Goal: Task Accomplishment & Management: Manage account settings

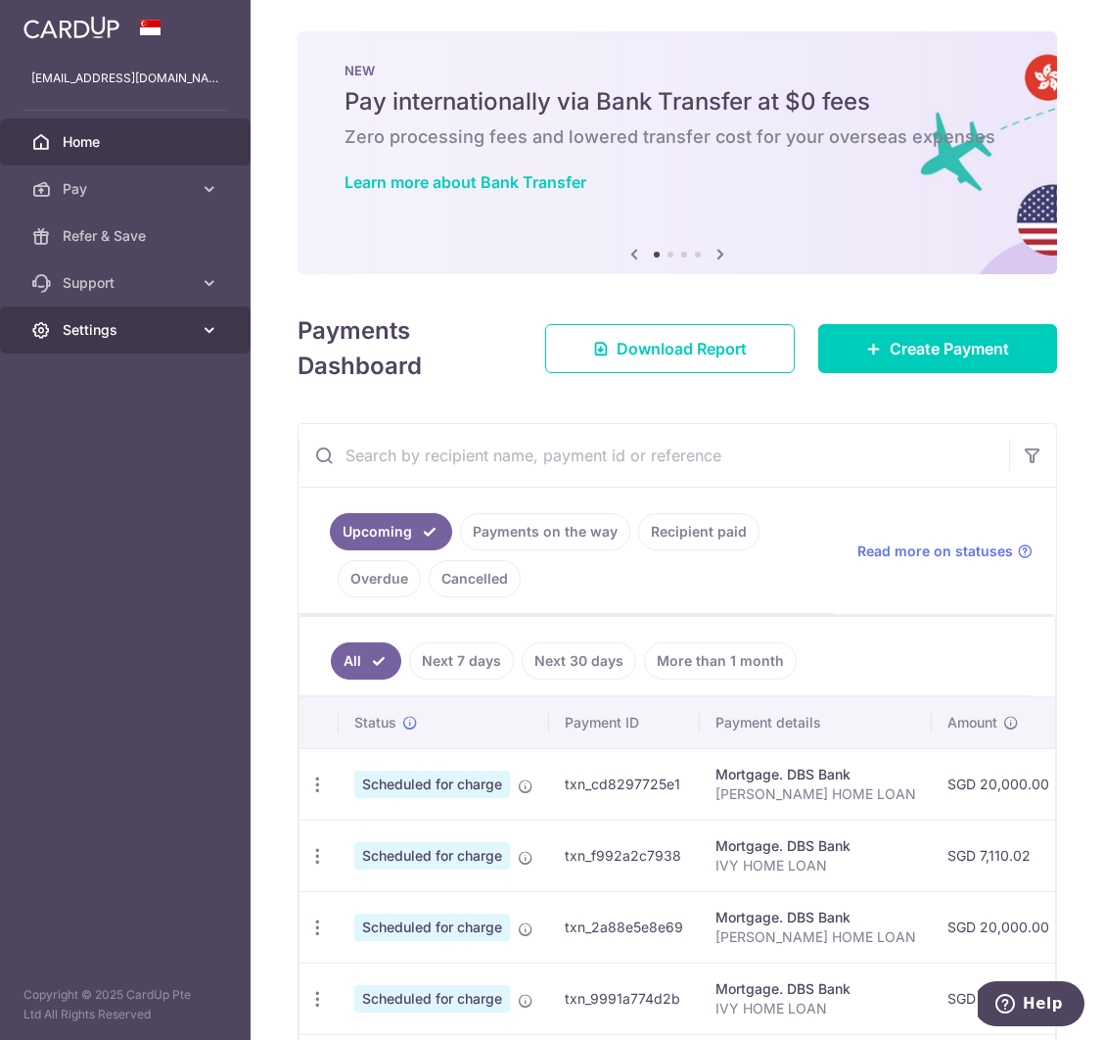
click at [118, 322] on span "Settings" at bounding box center [127, 330] width 129 height 20
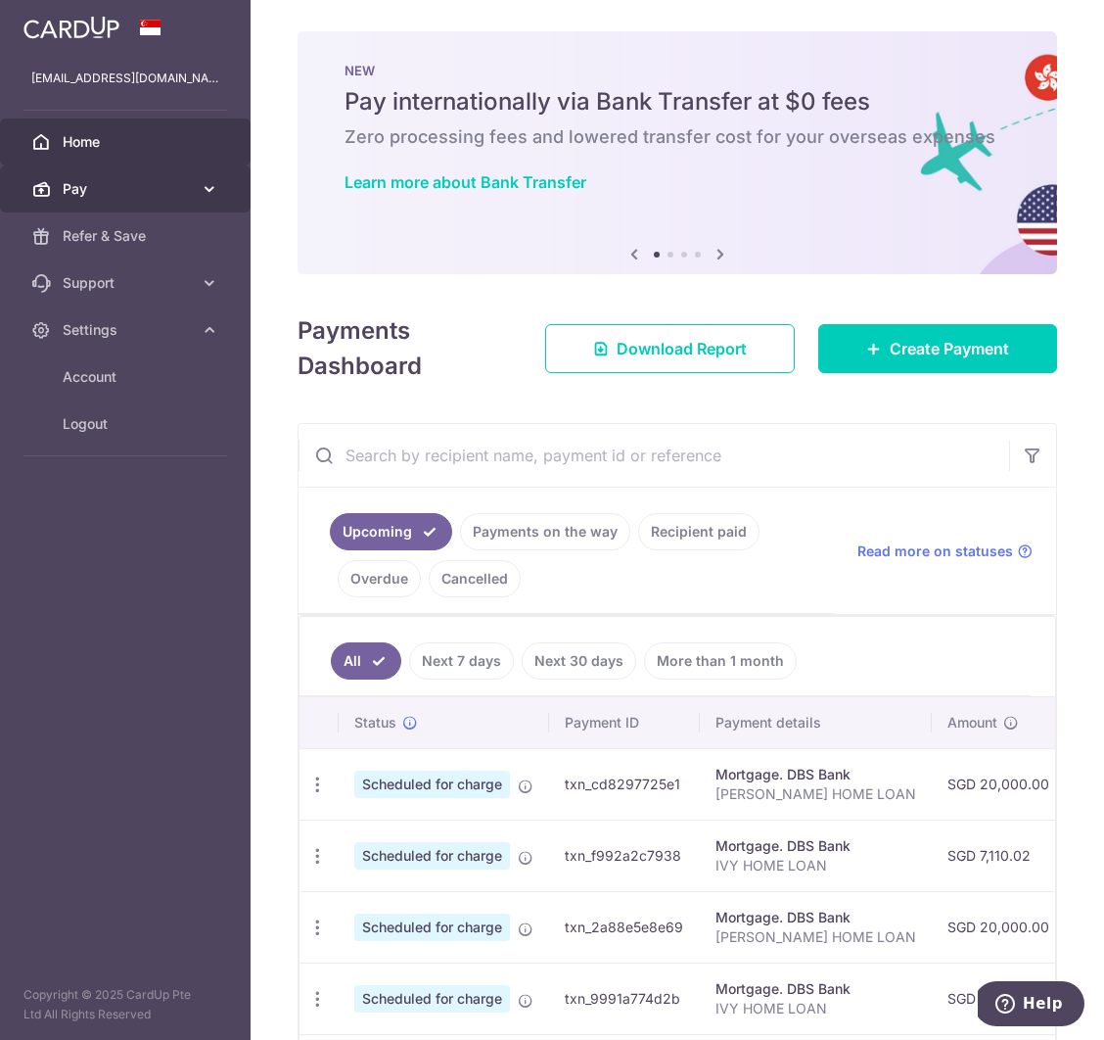
click at [129, 186] on span "Pay" at bounding box center [127, 189] width 129 height 20
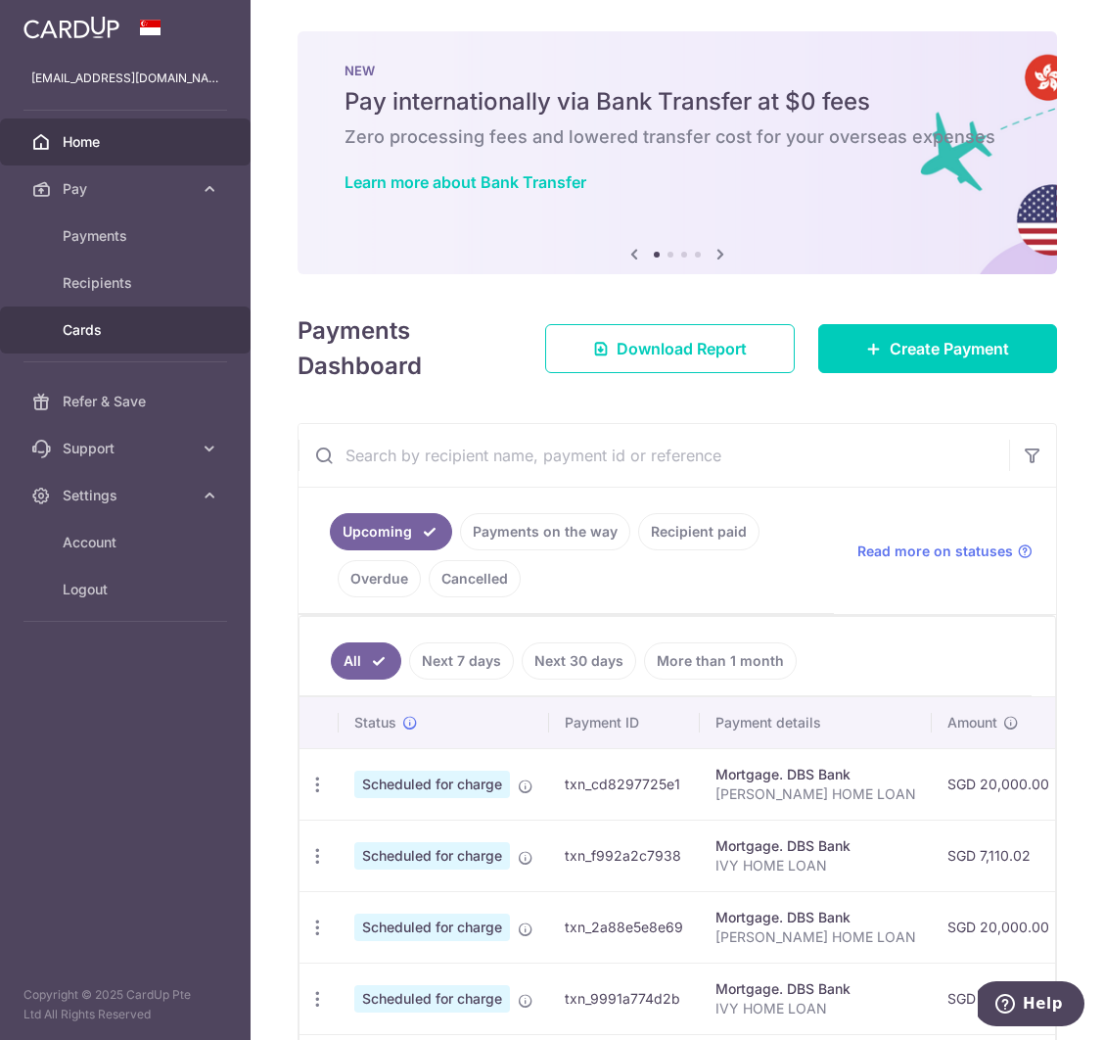
click at [82, 320] on span "Cards" at bounding box center [127, 330] width 129 height 20
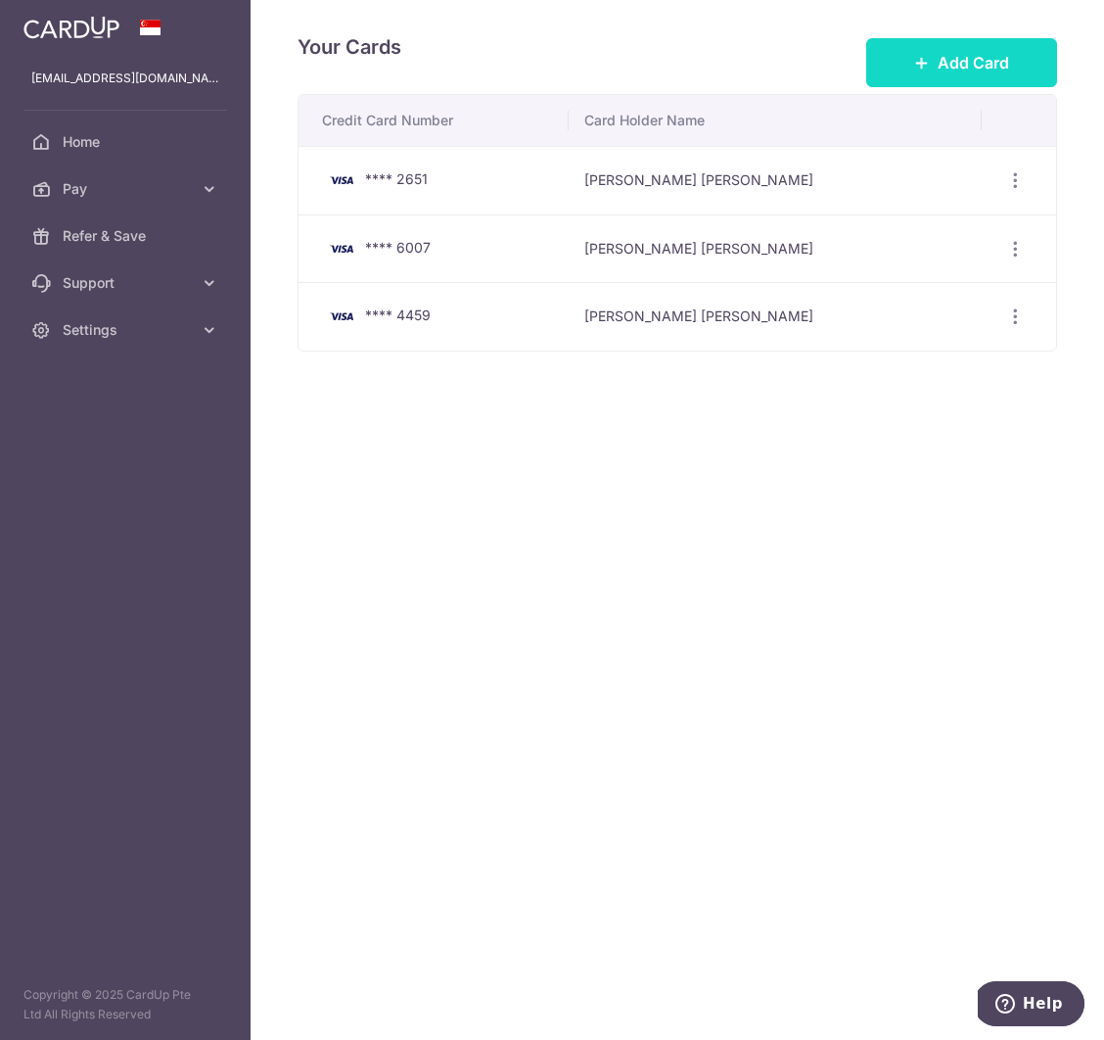
click at [964, 69] on span "Add Card" at bounding box center [973, 62] width 71 height 23
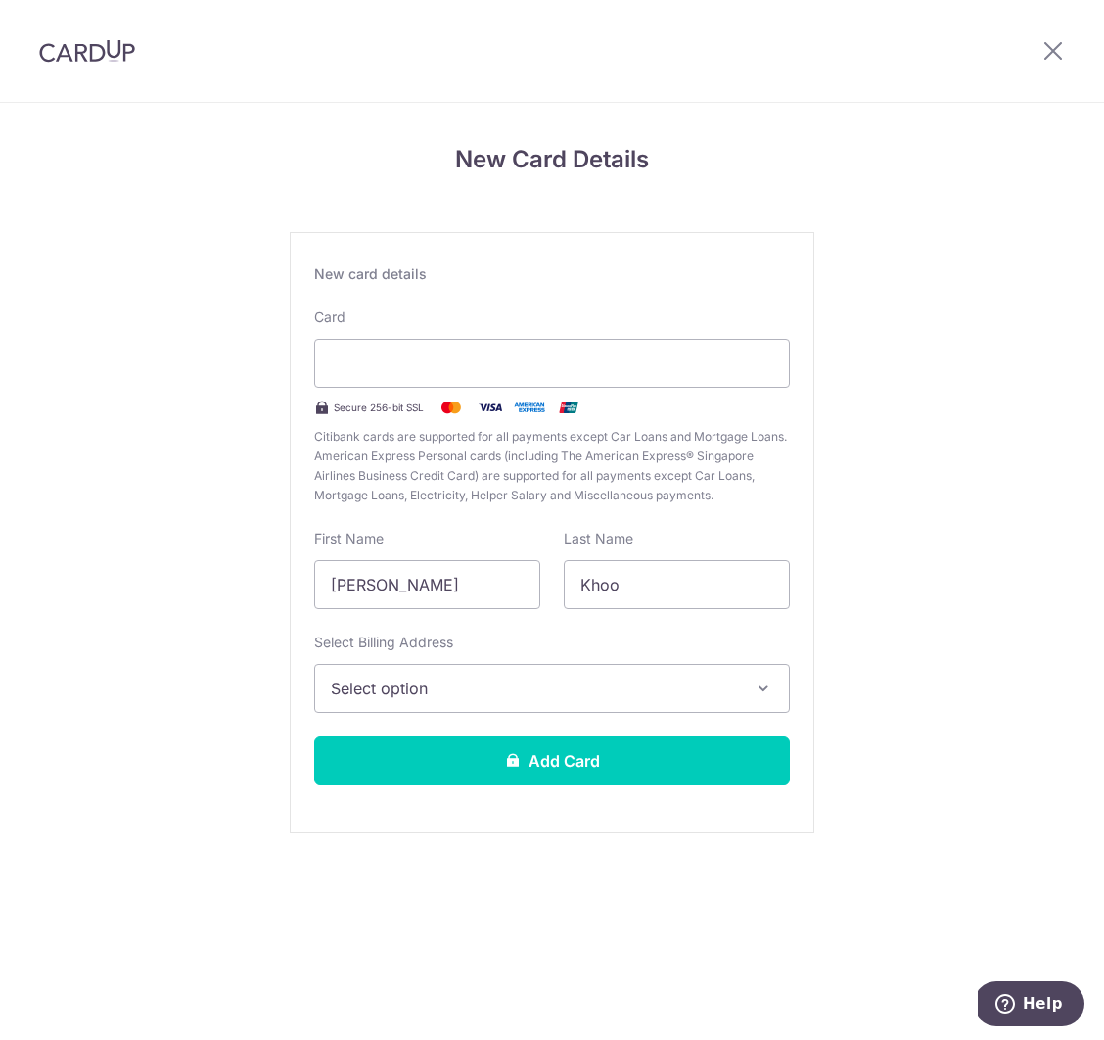
click at [76, 51] on img at bounding box center [87, 50] width 96 height 23
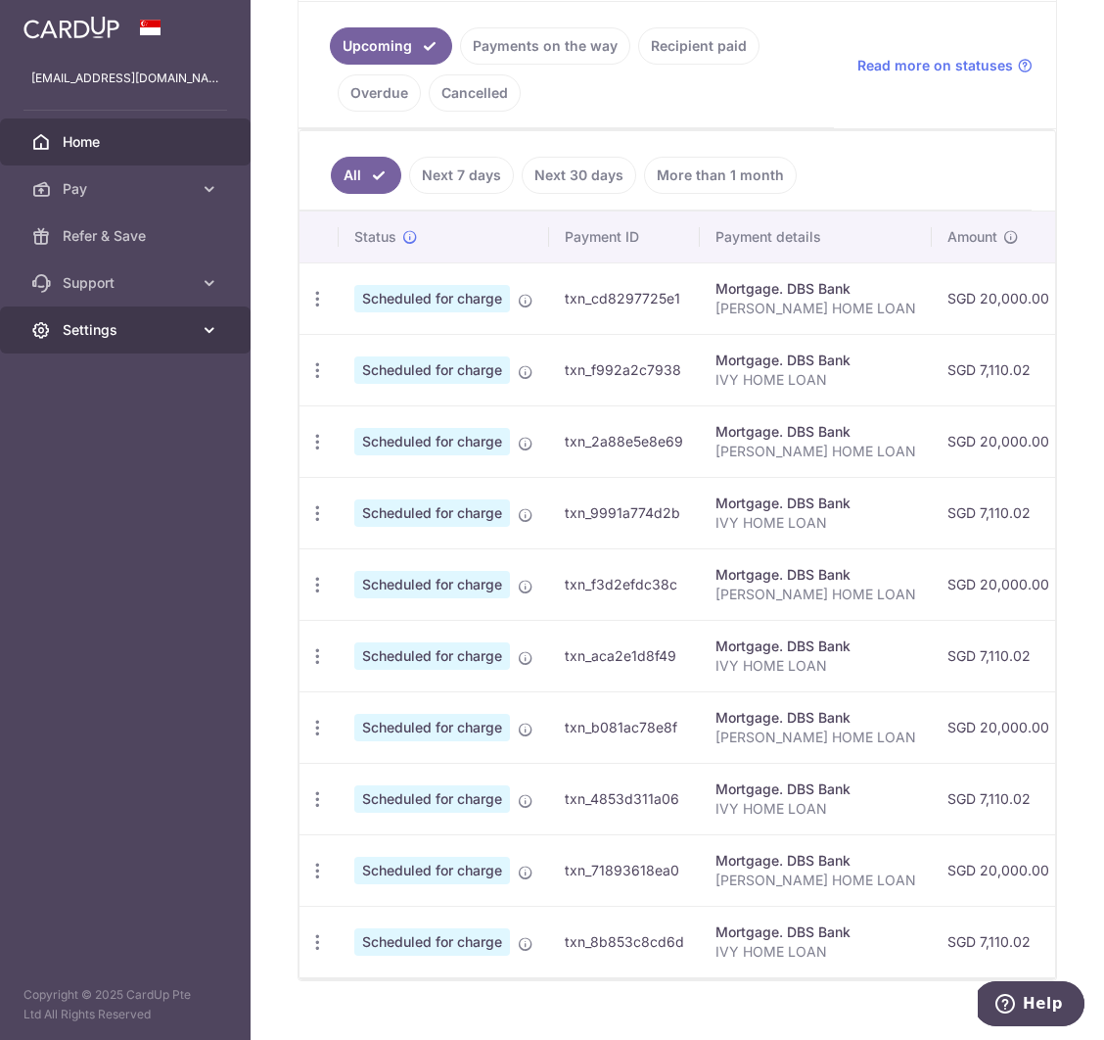
click at [92, 334] on span "Settings" at bounding box center [127, 330] width 129 height 20
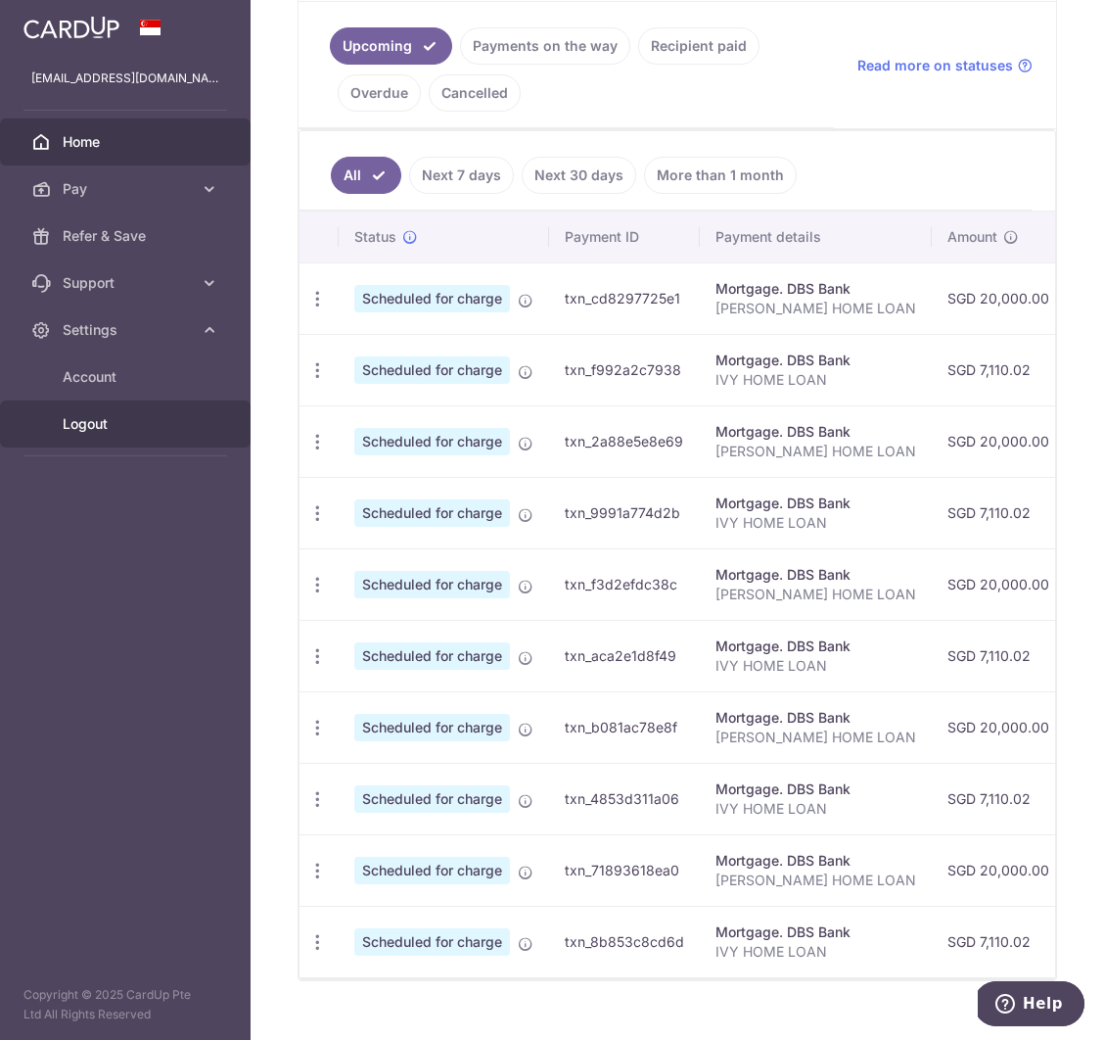
click at [105, 411] on link "Logout" at bounding box center [125, 423] width 251 height 47
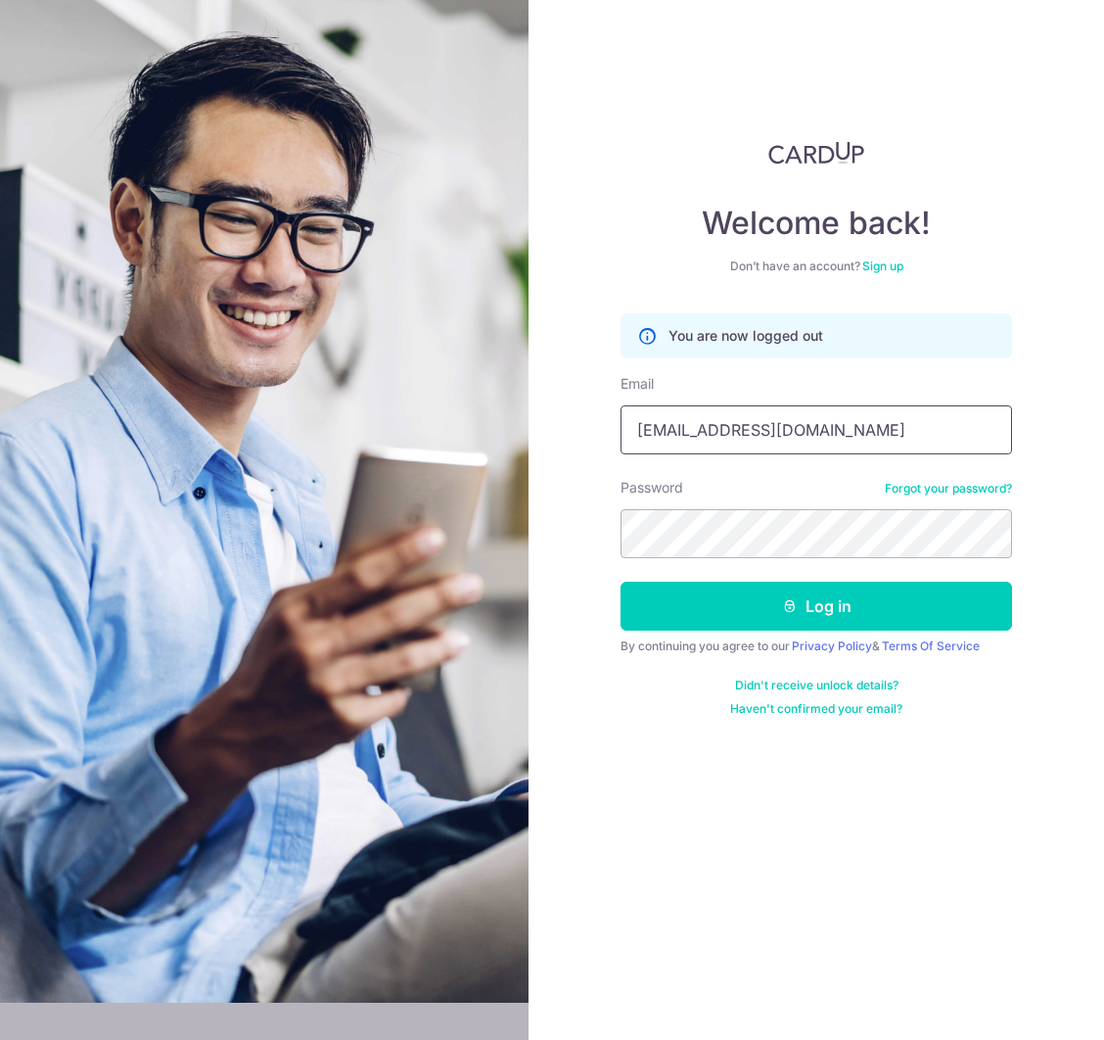
click at [766, 440] on input "[EMAIL_ADDRESS][DOMAIN_NAME]" at bounding box center [817, 429] width 392 height 49
type input "lchkelvin@gmail.com"
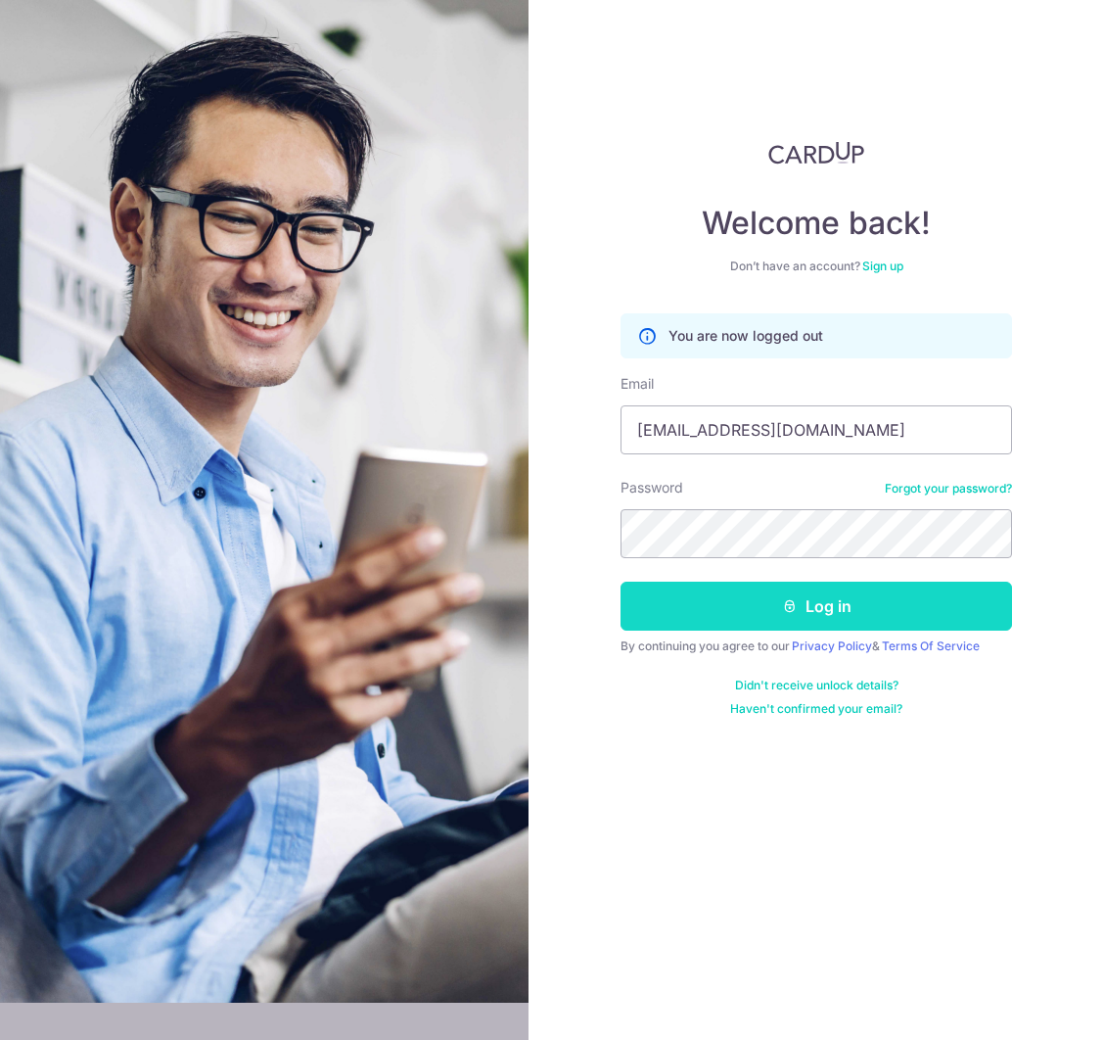
click at [781, 614] on button "Log in" at bounding box center [817, 606] width 392 height 49
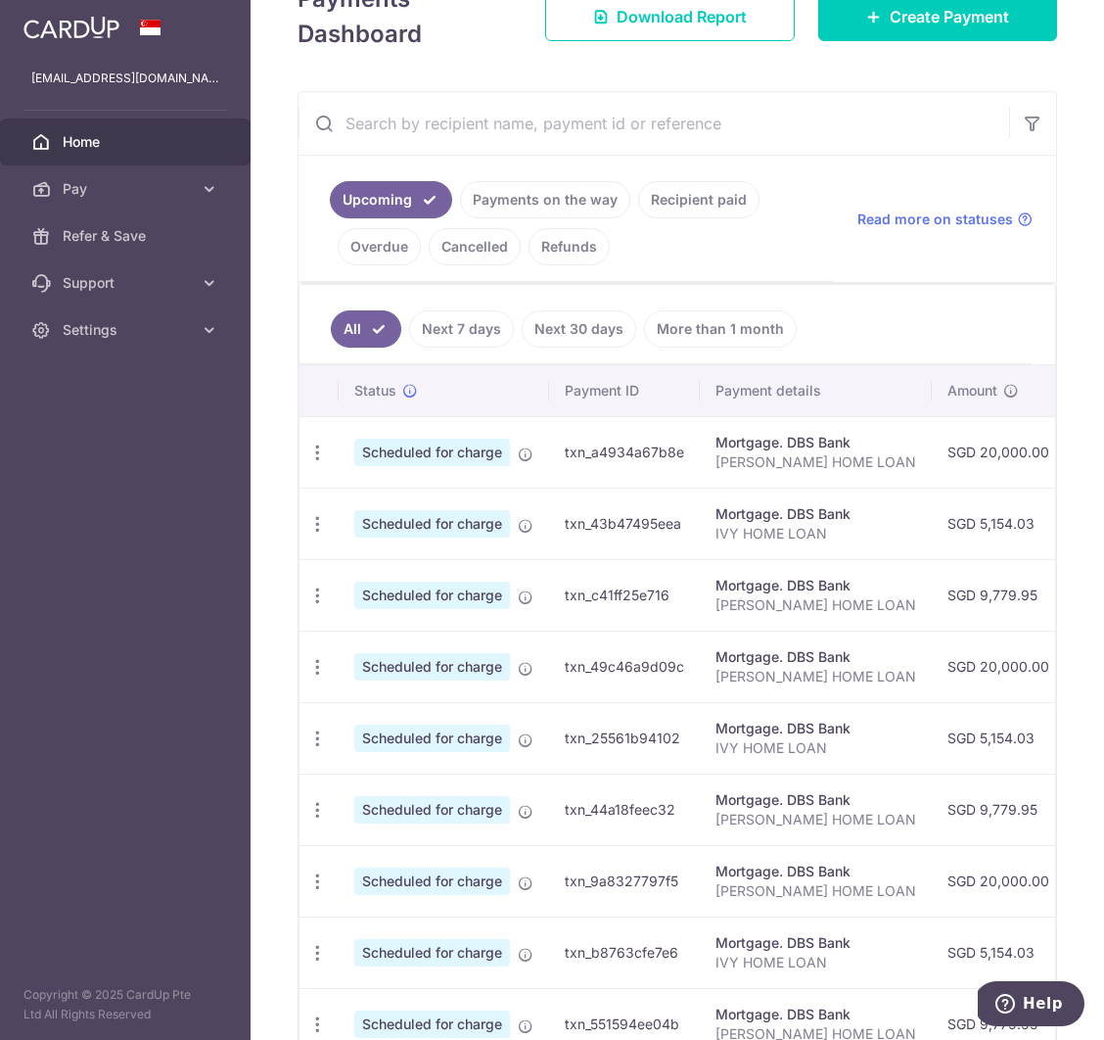
scroll to position [356, 0]
